Goal: Task Accomplishment & Management: Manage account settings

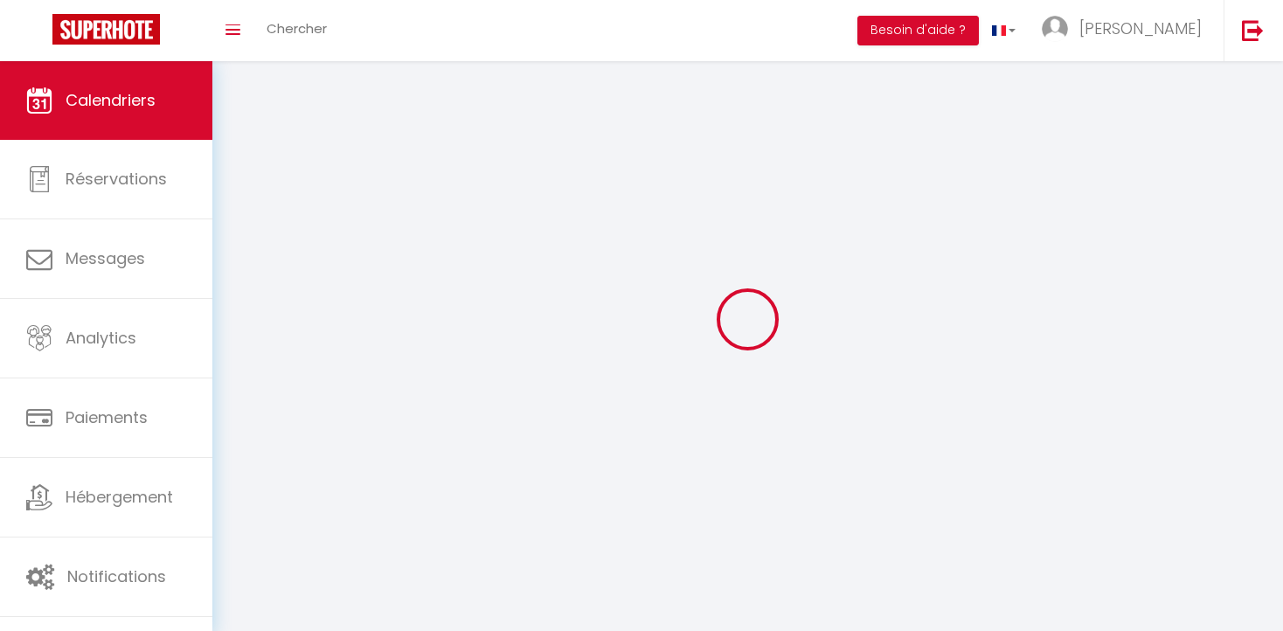
select select
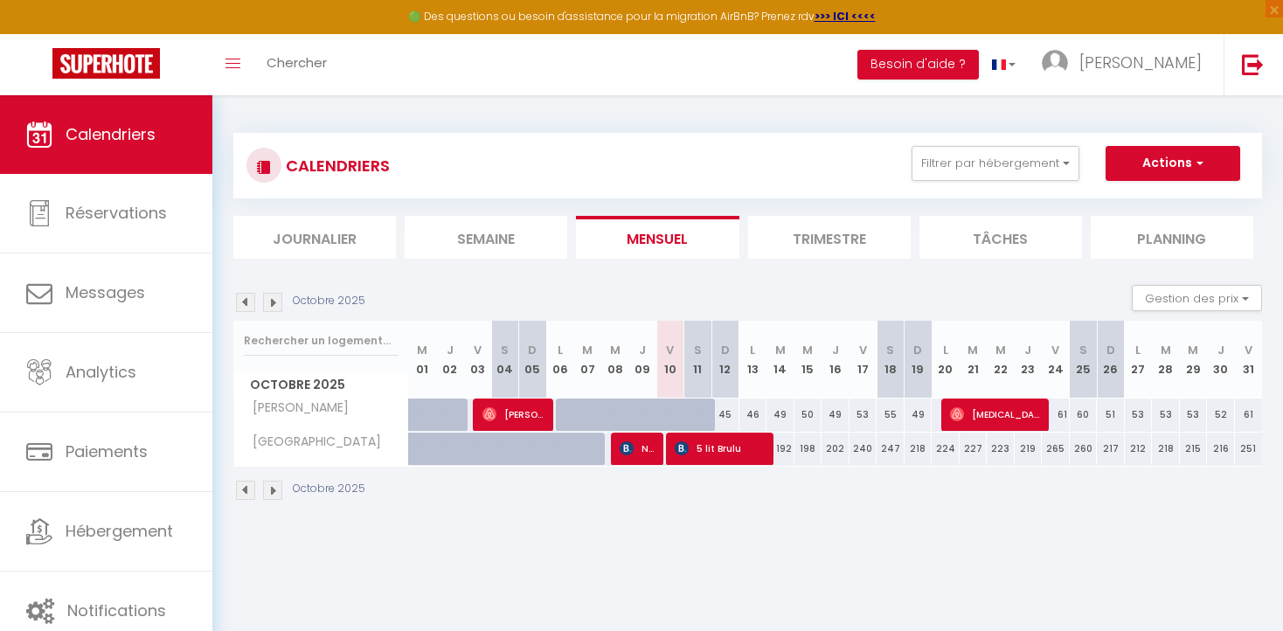
click at [725, 416] on div "45" at bounding box center [725, 415] width 28 height 32
type input "45"
select select "1"
type input "Dim 12 Octobre 2025"
type input "Lun 13 Octobre 2025"
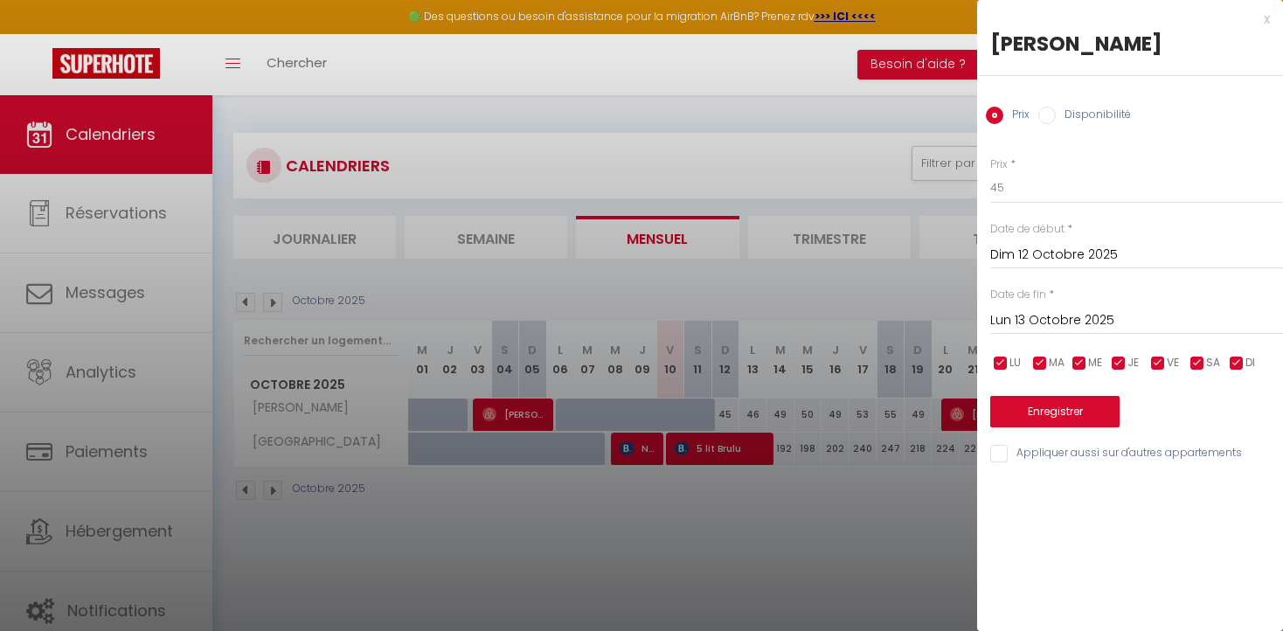
click at [1051, 113] on input "Disponibilité" at bounding box center [1046, 115] width 17 height 17
radio input "true"
radio input "false"
click at [997, 321] on input "Lun 13 Octobre 2025" at bounding box center [1136, 322] width 293 height 23
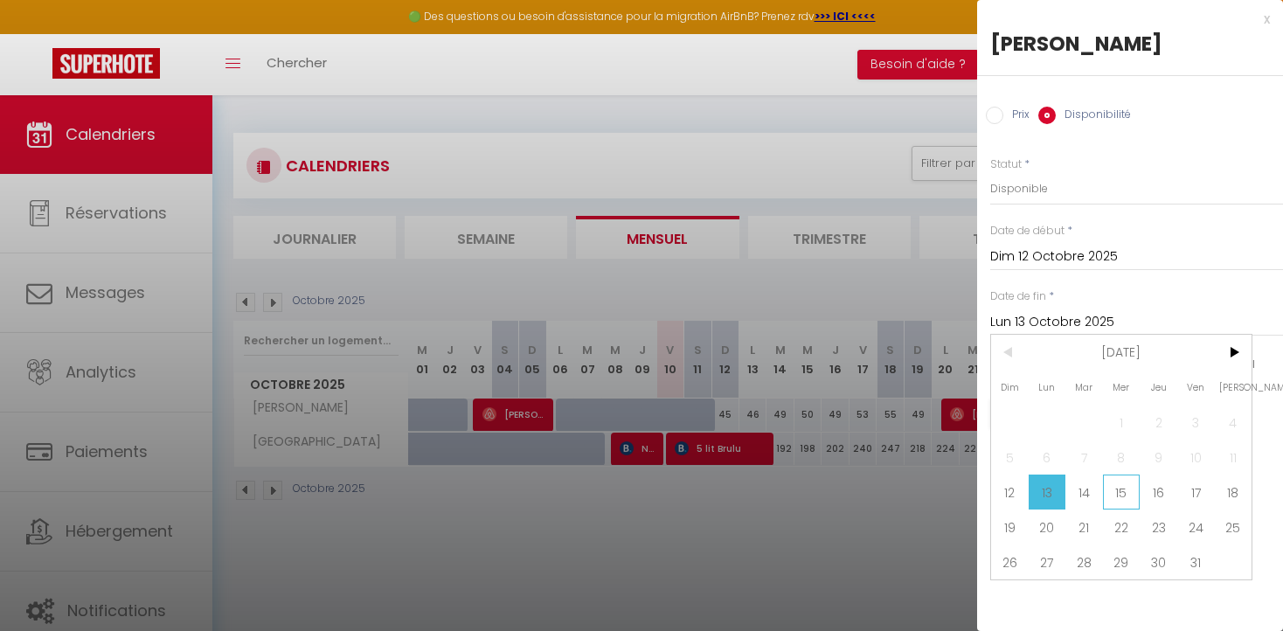
click at [1121, 493] on span "15" at bounding box center [1122, 492] width 38 height 35
type input "Mer 15 Octobre 2025"
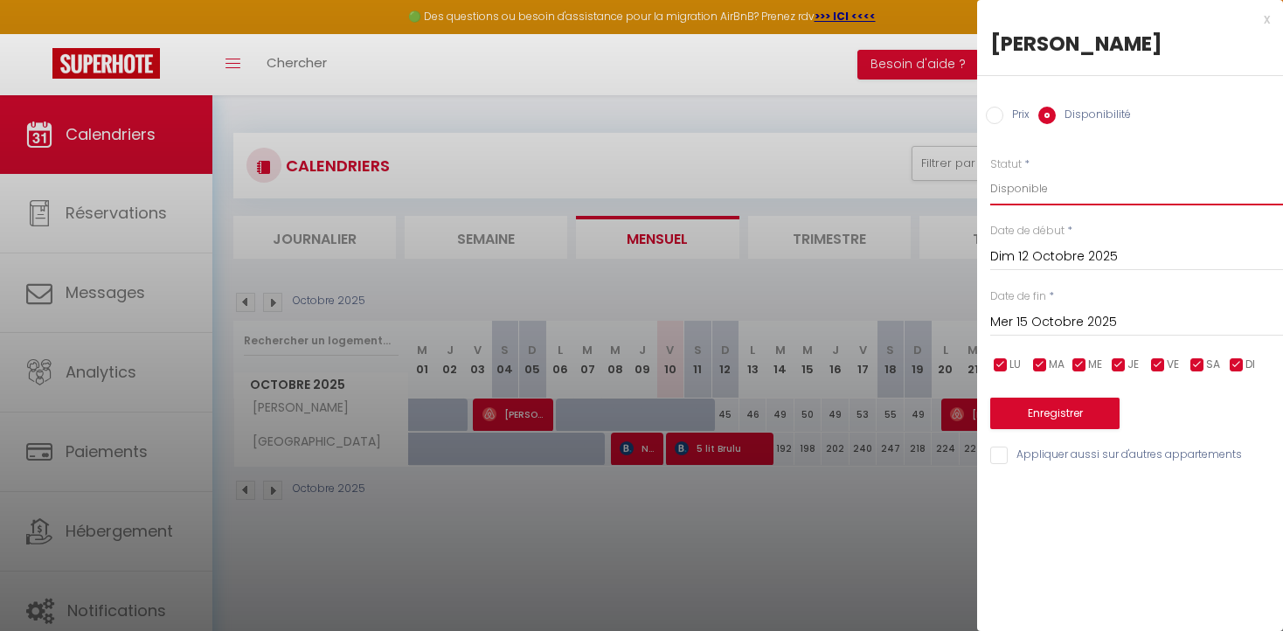
click at [1025, 191] on select "Disponible Indisponible" at bounding box center [1136, 188] width 293 height 33
select select "0"
click at [990, 172] on select "Disponible Indisponible" at bounding box center [1136, 188] width 293 height 33
click at [1051, 411] on button "Enregistrer" at bounding box center [1054, 413] width 129 height 31
